Goal: Transaction & Acquisition: Download file/media

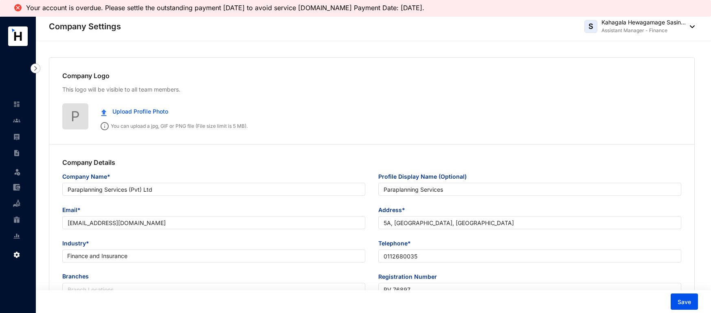
click at [15, 141] on link at bounding box center [23, 137] width 20 height 8
click at [37, 69] on img at bounding box center [36, 69] width 10 height 10
click at [37, 64] on div at bounding box center [20, 60] width 40 height 26
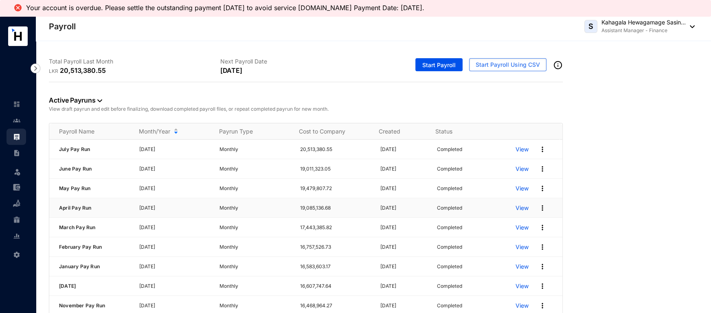
click at [516, 207] on p "View" at bounding box center [522, 208] width 13 height 8
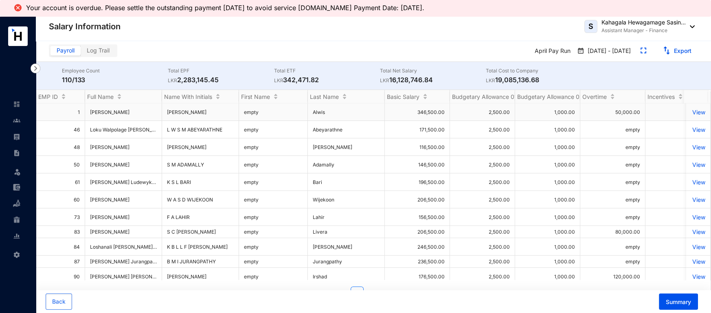
click at [692, 111] on p "View" at bounding box center [699, 112] width 14 height 7
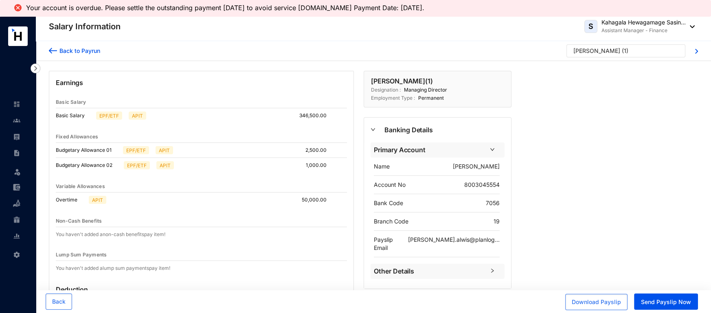
click at [614, 294] on div "Download Payslip Send Payslip Now" at bounding box center [632, 302] width 133 height 17
click at [612, 297] on button "Download Payslip" at bounding box center [597, 302] width 62 height 16
click at [14, 141] on link at bounding box center [23, 137] width 20 height 8
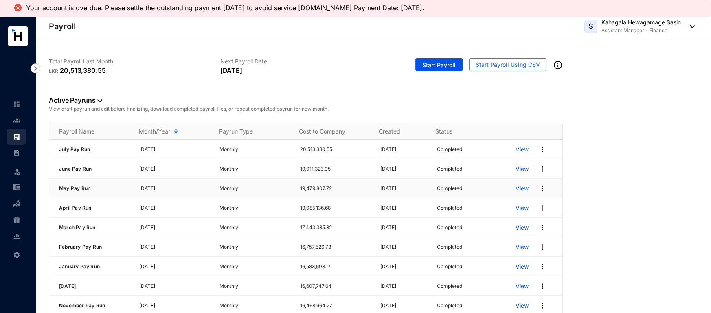
click at [516, 191] on p "View" at bounding box center [522, 189] width 13 height 8
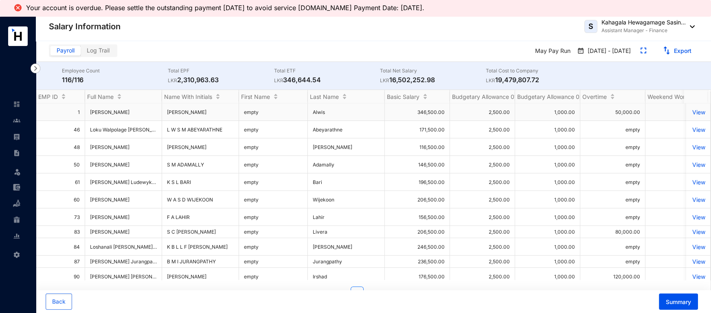
click at [692, 112] on p "View" at bounding box center [699, 112] width 14 height 7
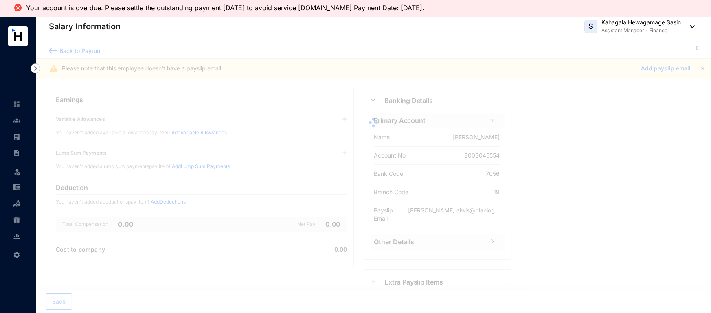
scroll to position [21, 0]
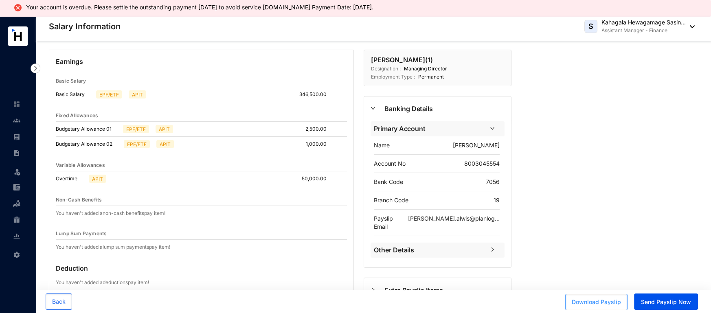
click at [595, 309] on button "Download Payslip" at bounding box center [597, 302] width 62 height 16
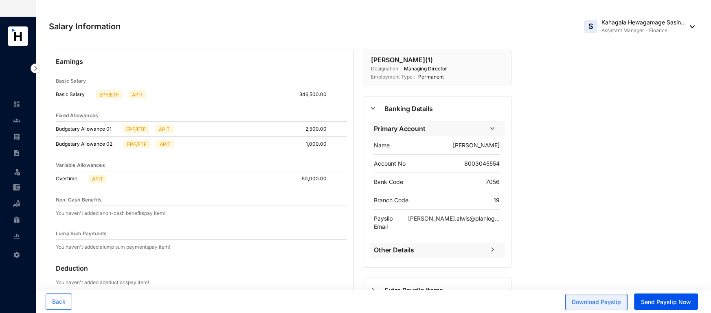
scroll to position [0, 0]
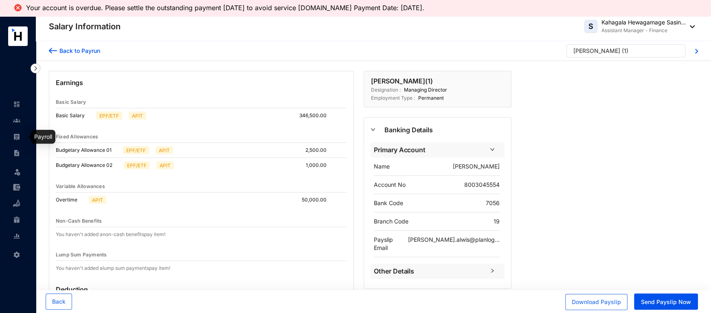
click at [16, 139] on img at bounding box center [16, 136] width 7 height 7
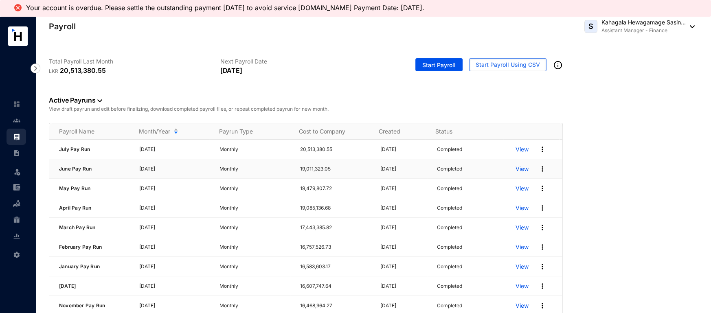
click at [516, 168] on p "View" at bounding box center [522, 169] width 13 height 8
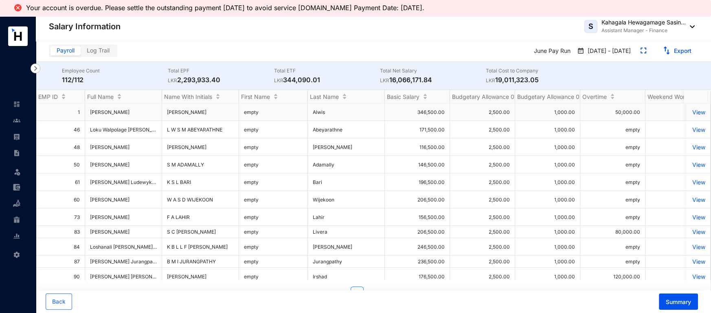
click at [692, 110] on p "View" at bounding box center [699, 112] width 14 height 7
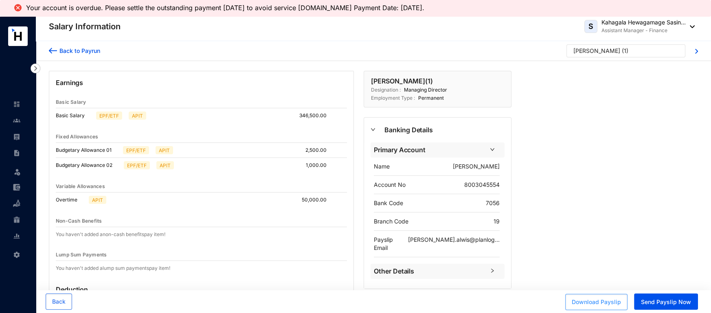
click at [614, 302] on span "Download Payslip" at bounding box center [596, 302] width 49 height 8
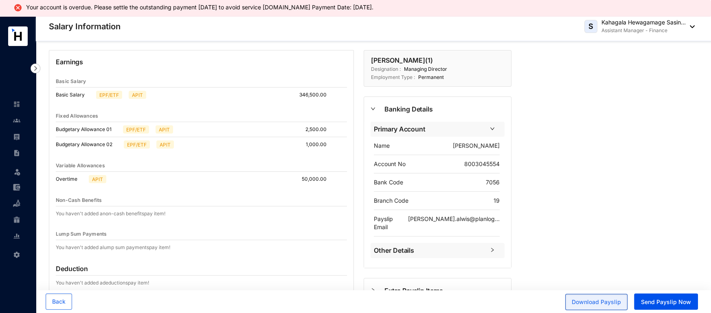
scroll to position [40, 0]
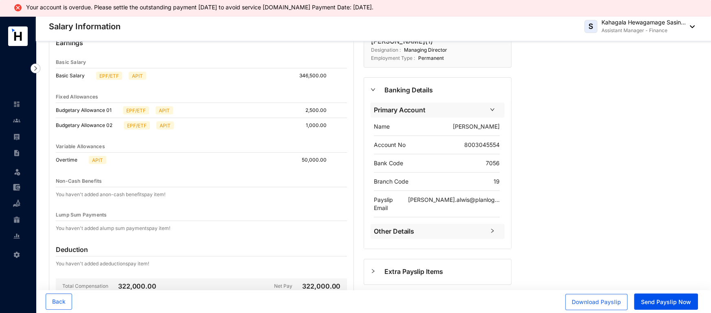
click at [425, 227] on span "Other Details" at bounding box center [429, 232] width 111 height 10
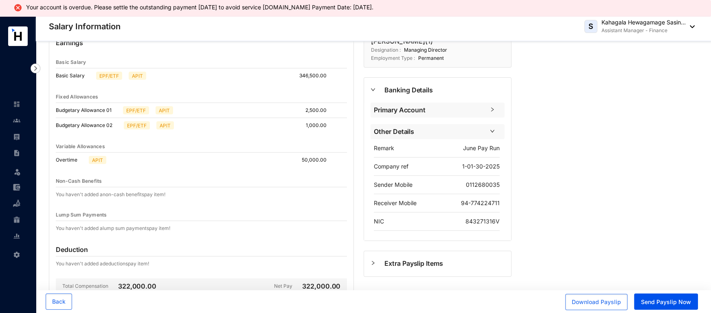
drag, startPoint x: 427, startPoint y: 192, endPoint x: 670, endPoint y: 172, distance: 244.1
click at [671, 172] on div "Back to Payrun [PERSON_NAME] ( 1 ) Earnings Basic Salary Basic Salary EPF/ETF A…" at bounding box center [374, 230] width 676 height 458
drag, startPoint x: 458, startPoint y: 223, endPoint x: 501, endPoint y: 224, distance: 42.8
click at [501, 224] on div "Remark June Pay Run Company ref [PHONE_NUMBER] Sender Mobile 0112680035 Receive…" at bounding box center [438, 185] width 134 height 92
copy p "843271316V"
